Goal: Task Accomplishment & Management: Check status

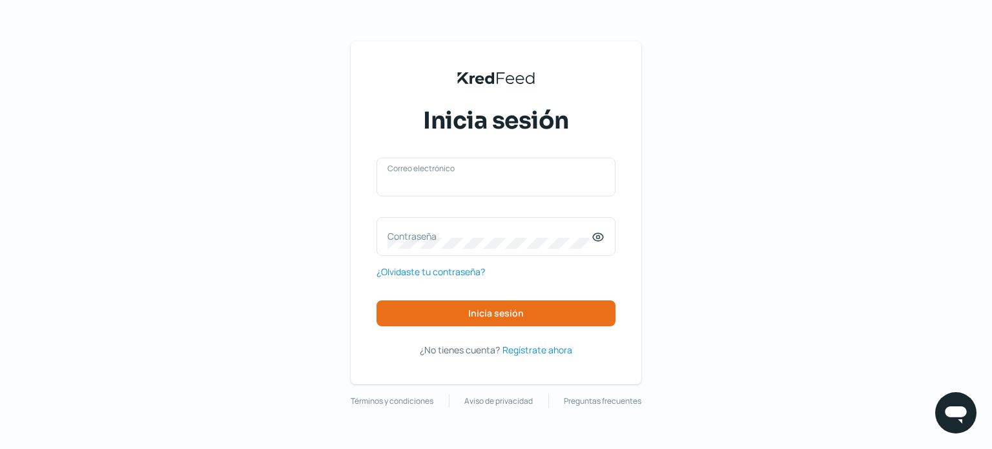
type input "[PERSON_NAME][EMAIL_ADDRESS][DOMAIN_NAME]"
click at [290, 280] on div "KredFeed's Black Logo Inicia sesión [PERSON_NAME][EMAIL_ADDRESS][DOMAIN_NAME] C…" at bounding box center [496, 224] width 992 height 449
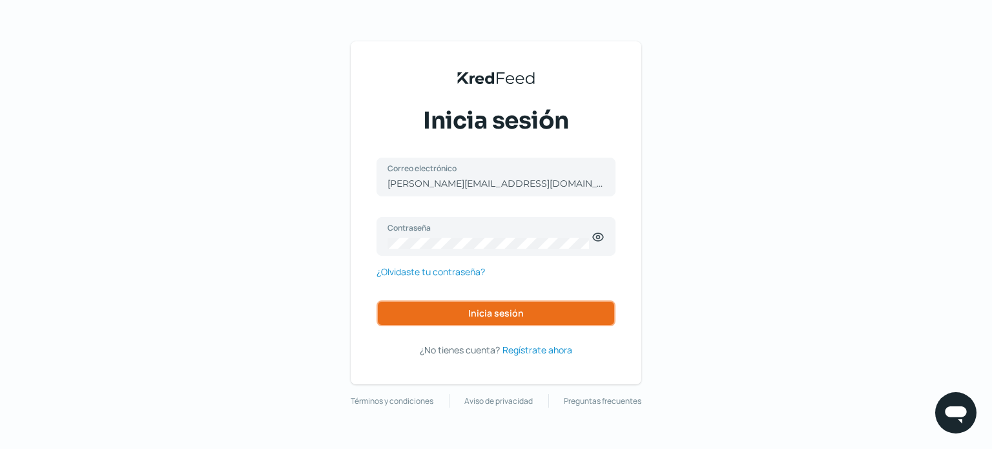
click at [431, 316] on button "Inicia sesión" at bounding box center [496, 313] width 239 height 26
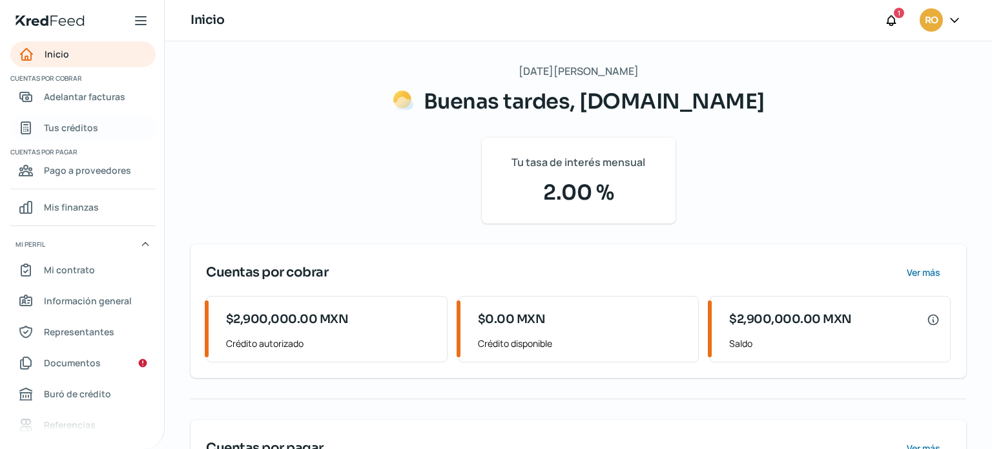
click at [85, 129] on span "Tus créditos" at bounding box center [71, 127] width 54 height 16
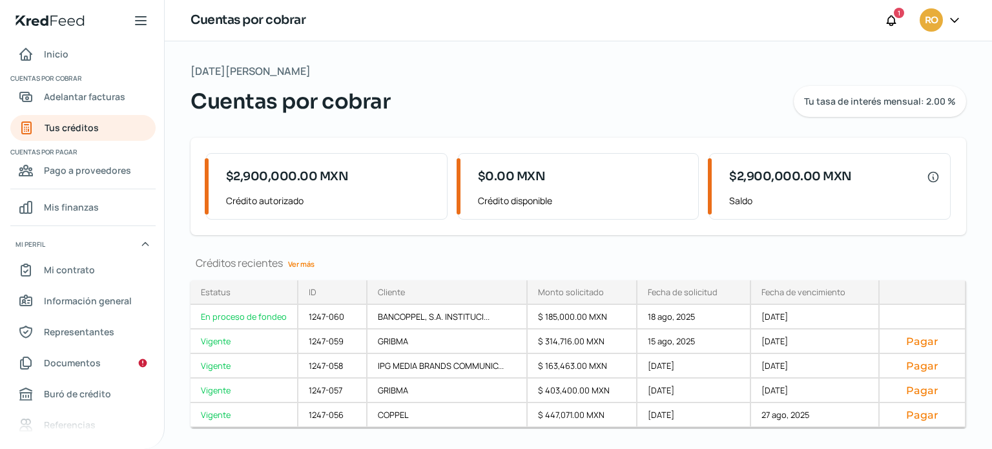
click at [308, 263] on link "Ver más" at bounding box center [301, 264] width 37 height 20
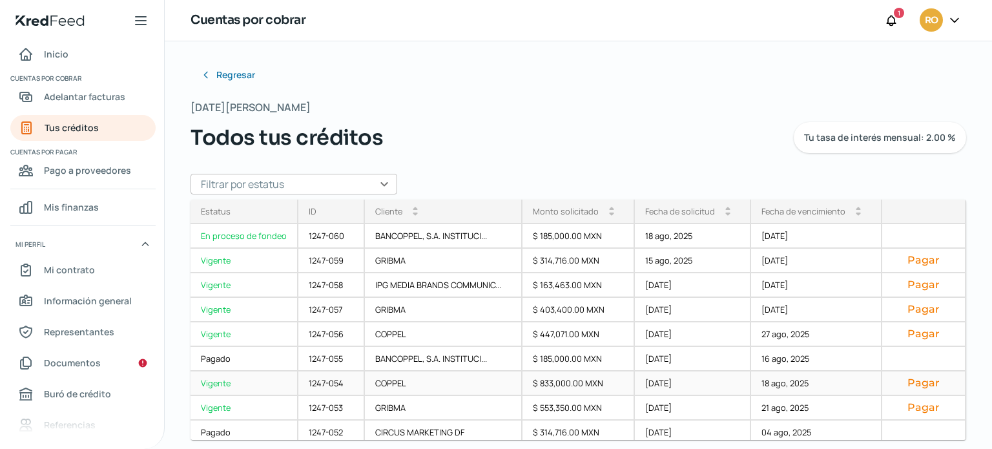
click at [906, 382] on button "Pagar" at bounding box center [924, 383] width 62 height 13
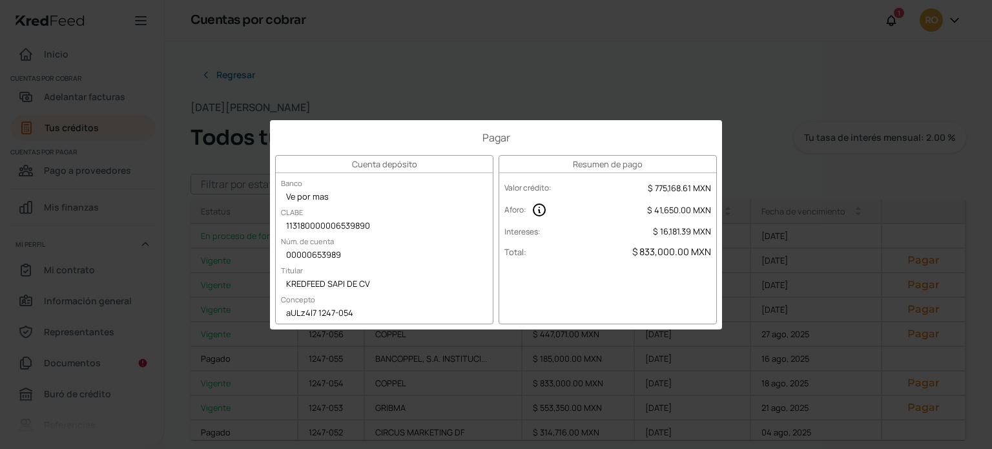
click at [752, 176] on div "Pagar Cuenta depósito Banco Ve por mas CLABE 113180000006539890 Núm. de cuenta …" at bounding box center [496, 224] width 992 height 449
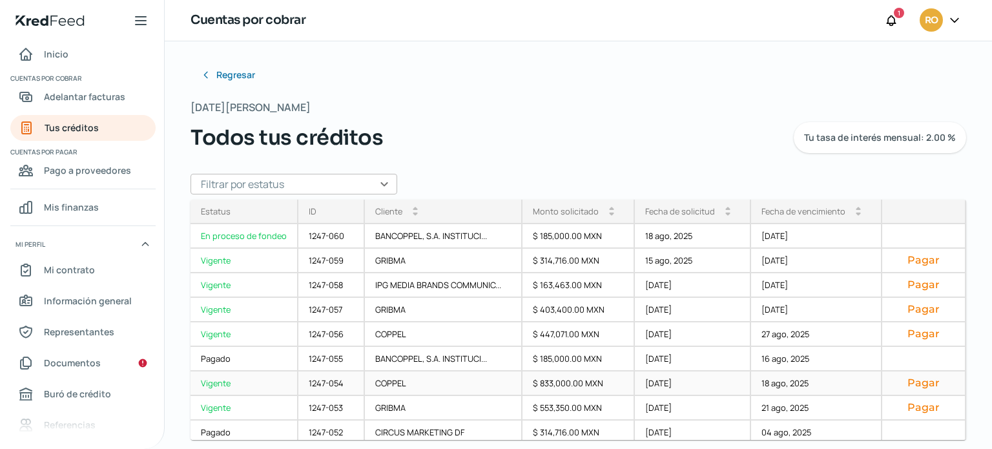
click at [910, 386] on button "Pagar" at bounding box center [924, 383] width 62 height 13
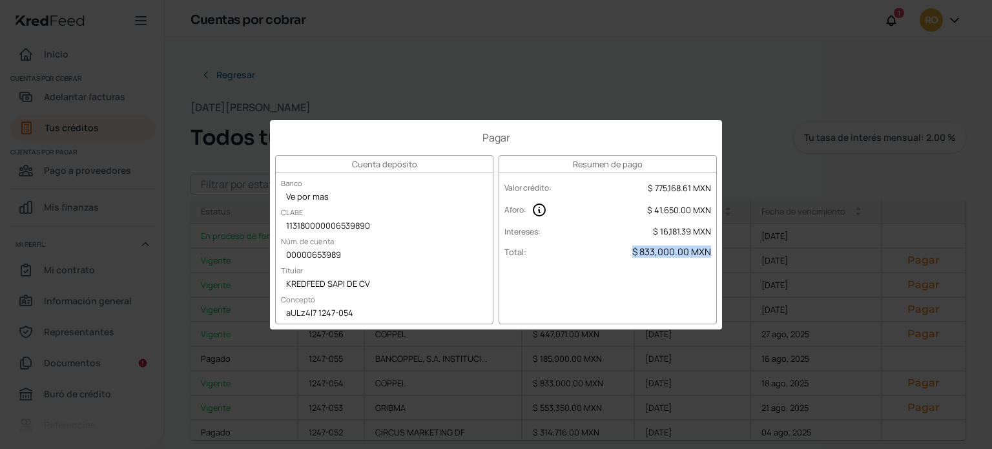
click at [602, 232] on div "Intereses : $ 16,181.39 MXN" at bounding box center [607, 232] width 217 height 20
click at [657, 98] on div "Pagar Cuenta depósito Banco Ve por mas CLABE 113180000006539890 Núm. de cuenta …" at bounding box center [496, 224] width 992 height 449
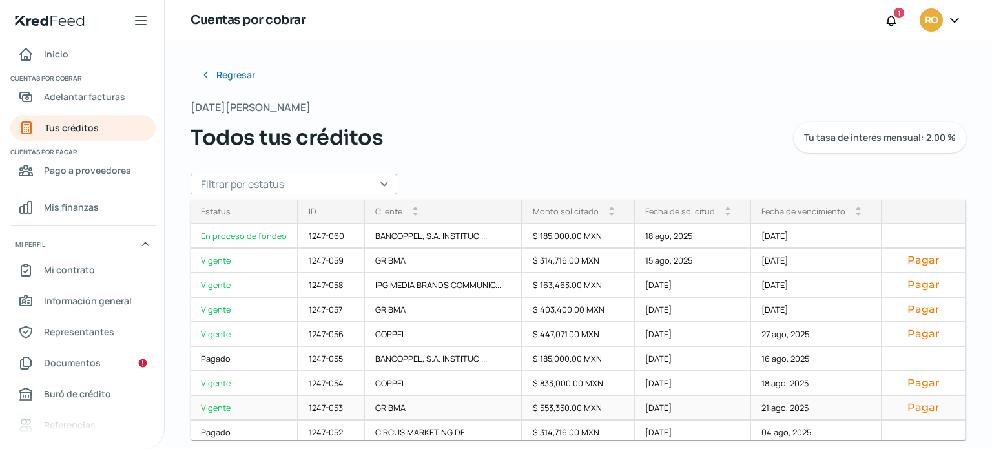
click at [907, 402] on button "Pagar" at bounding box center [924, 407] width 62 height 13
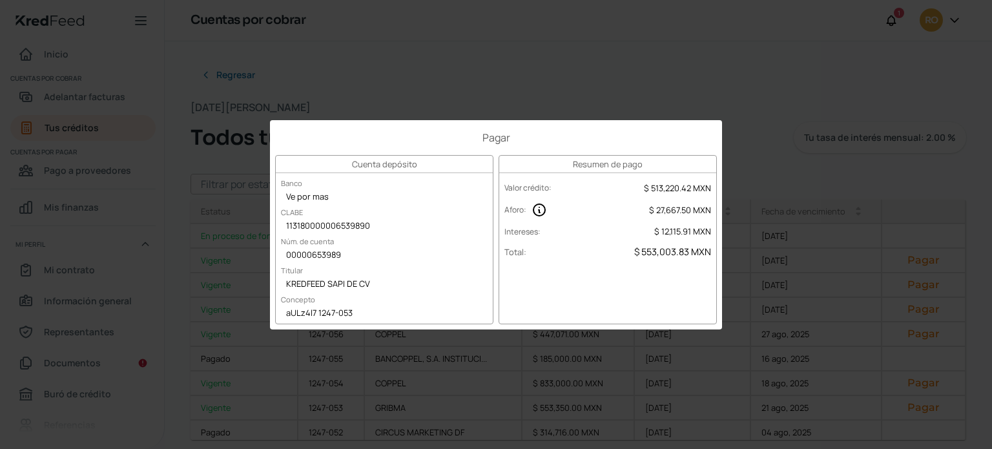
click at [751, 154] on div "Pagar Cuenta depósito Banco Ve por mas CLABE 113180000006539890 Núm. de cuenta …" at bounding box center [496, 224] width 992 height 449
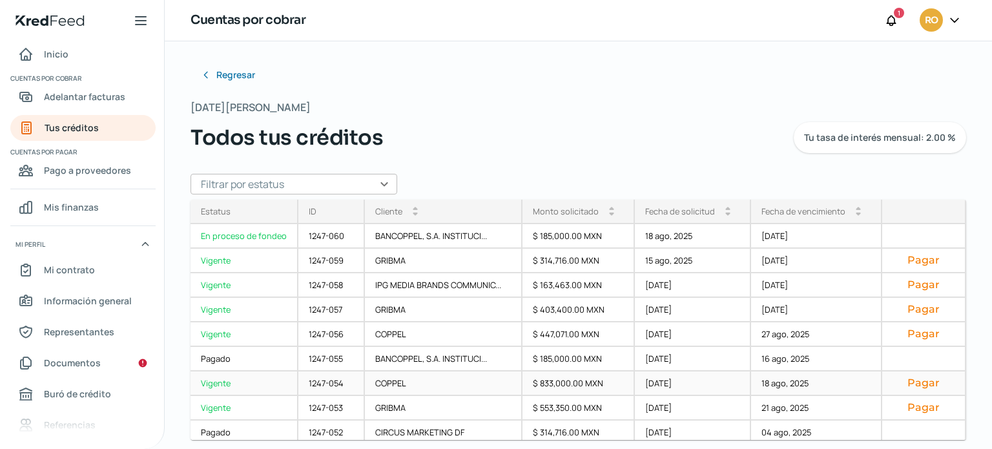
click at [914, 380] on button "Pagar" at bounding box center [924, 383] width 62 height 13
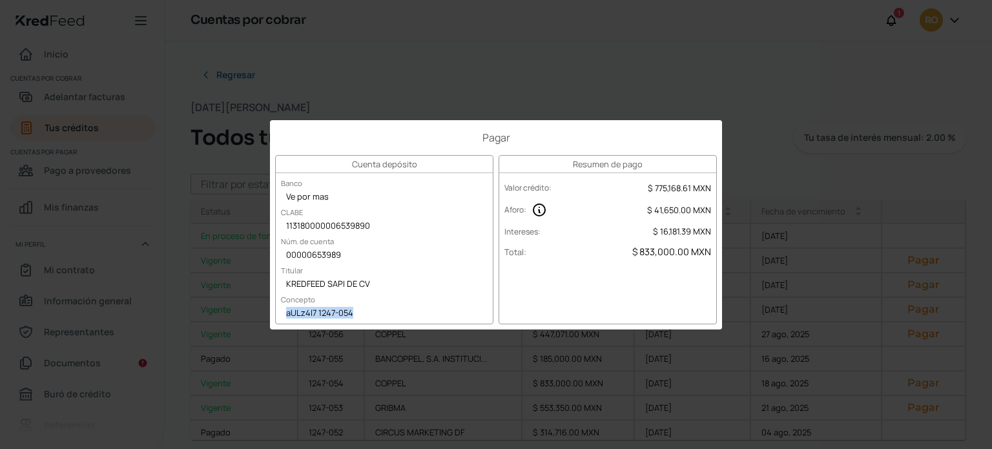
click at [387, 309] on div "aULz4l7 1247-054" at bounding box center [384, 313] width 217 height 19
click at [764, 20] on div "Pagar Cuenta depósito Banco Ve por mas CLABE 113180000006539890 Núm. de cuenta …" at bounding box center [496, 224] width 992 height 449
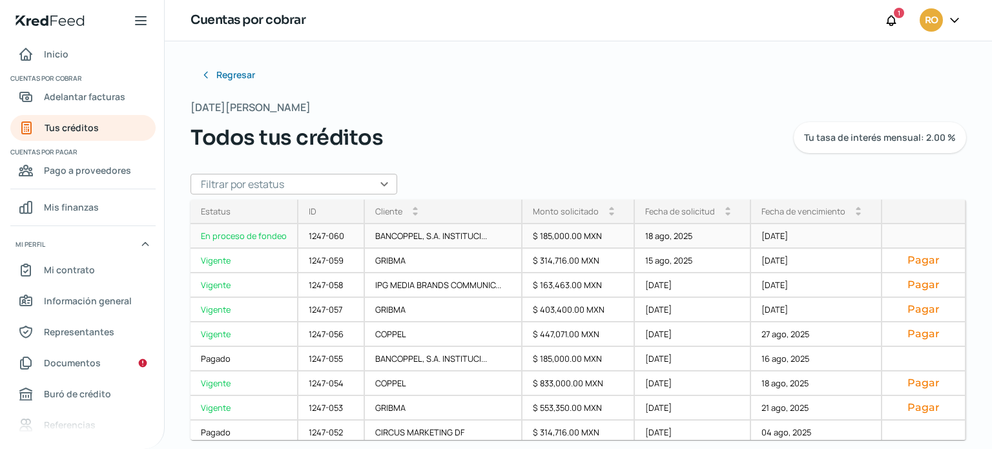
click at [263, 240] on div "En proceso de fondeo" at bounding box center [245, 236] width 108 height 25
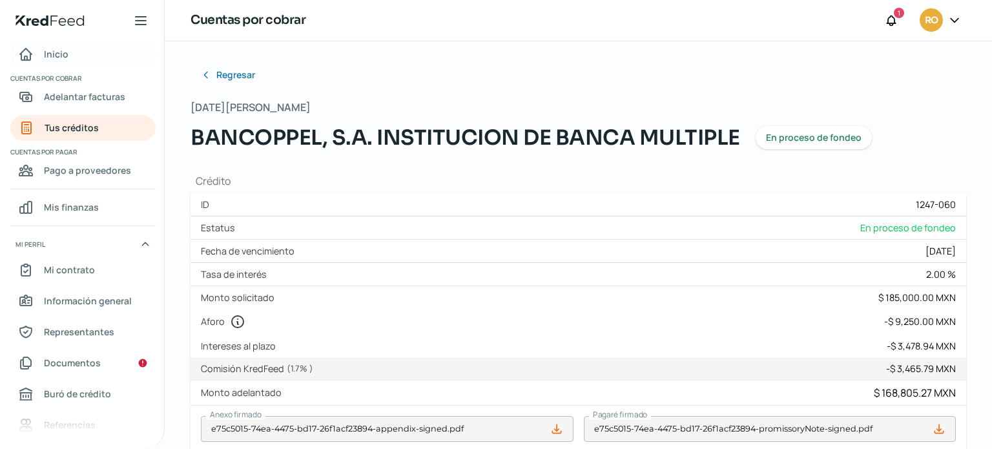
click at [71, 45] on link "Inicio" at bounding box center [82, 54] width 145 height 26
